Goal: Navigation & Orientation: Find specific page/section

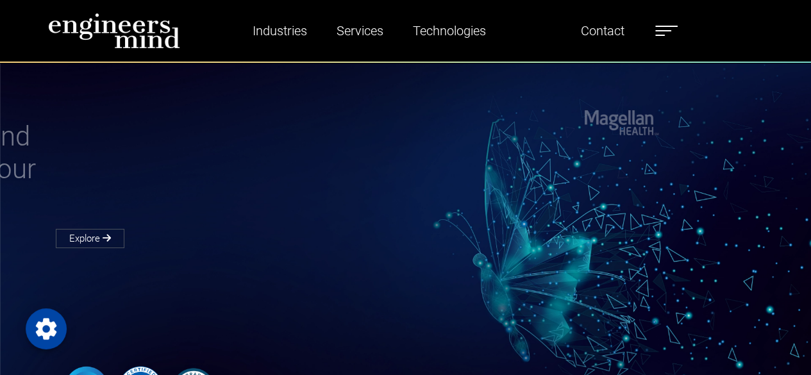
click at [665, 33] on label at bounding box center [666, 30] width 22 height 17
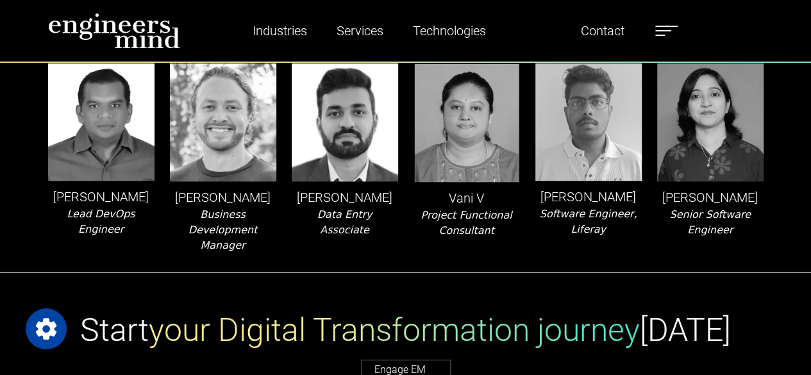
scroll to position [2820, 0]
